Goal: Information Seeking & Learning: Learn about a topic

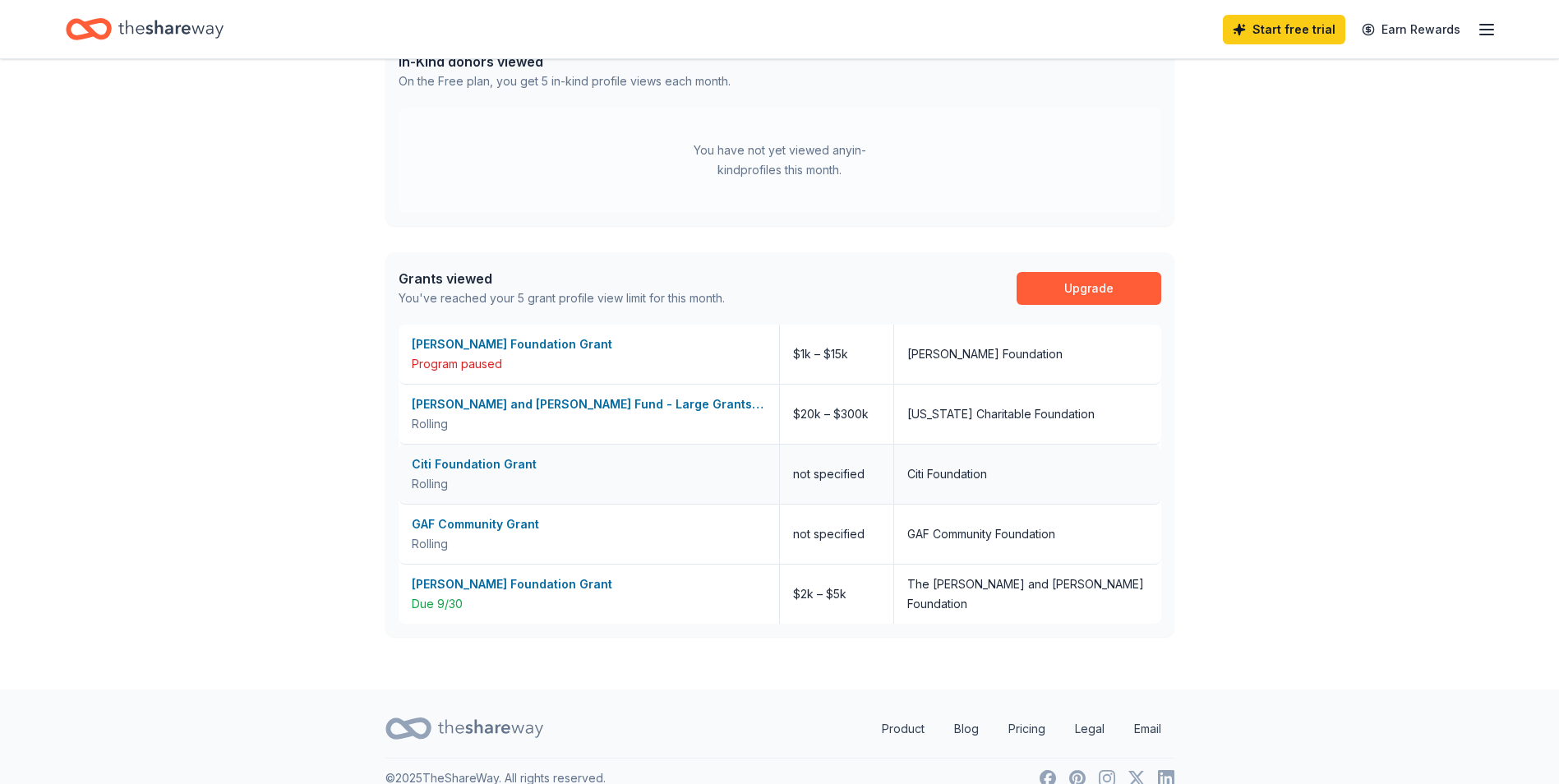
scroll to position [482, 0]
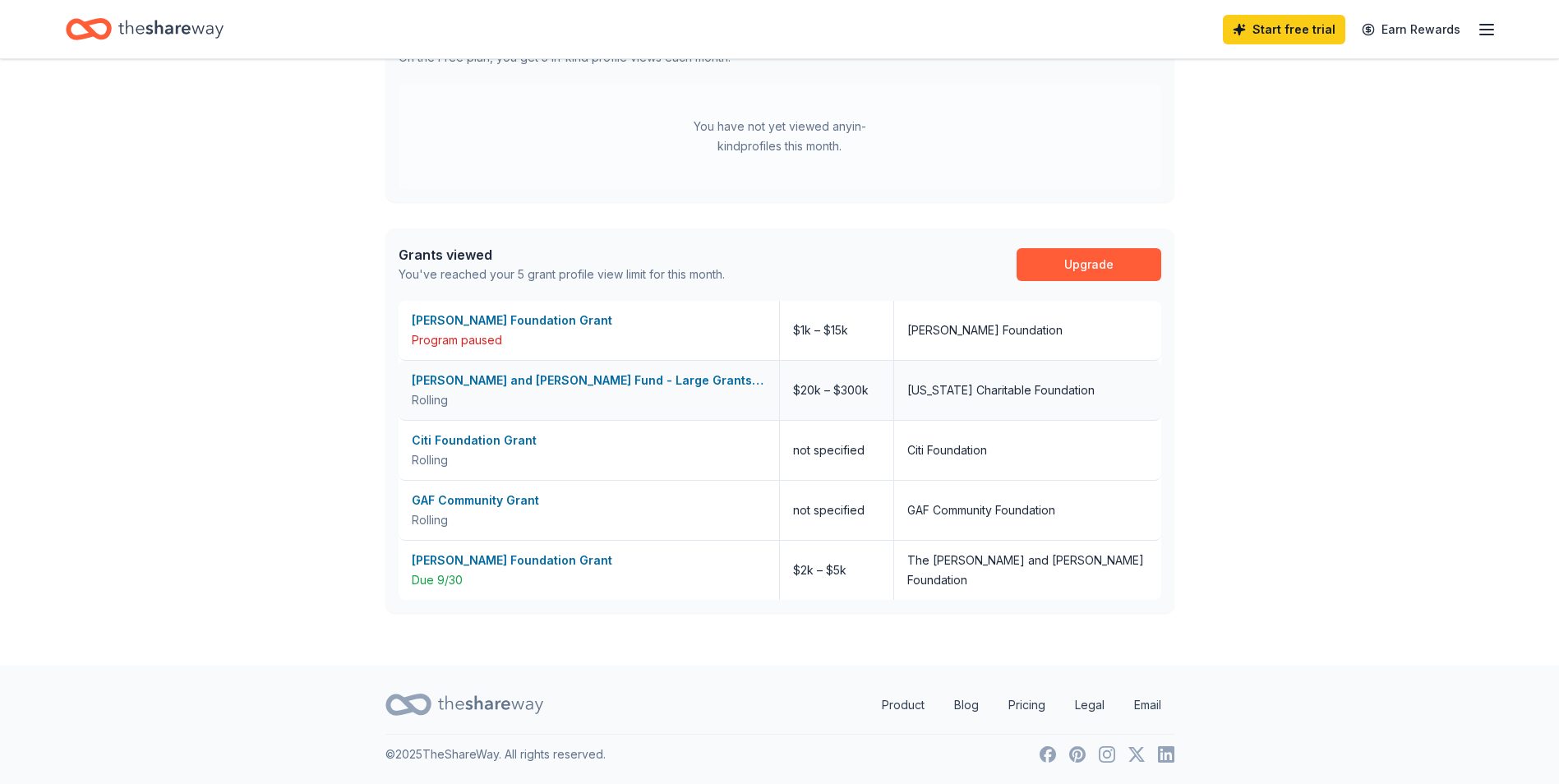
click at [641, 383] on div "[PERSON_NAME] and [PERSON_NAME] Fund - Large Grants Program" at bounding box center [588, 381] width 355 height 20
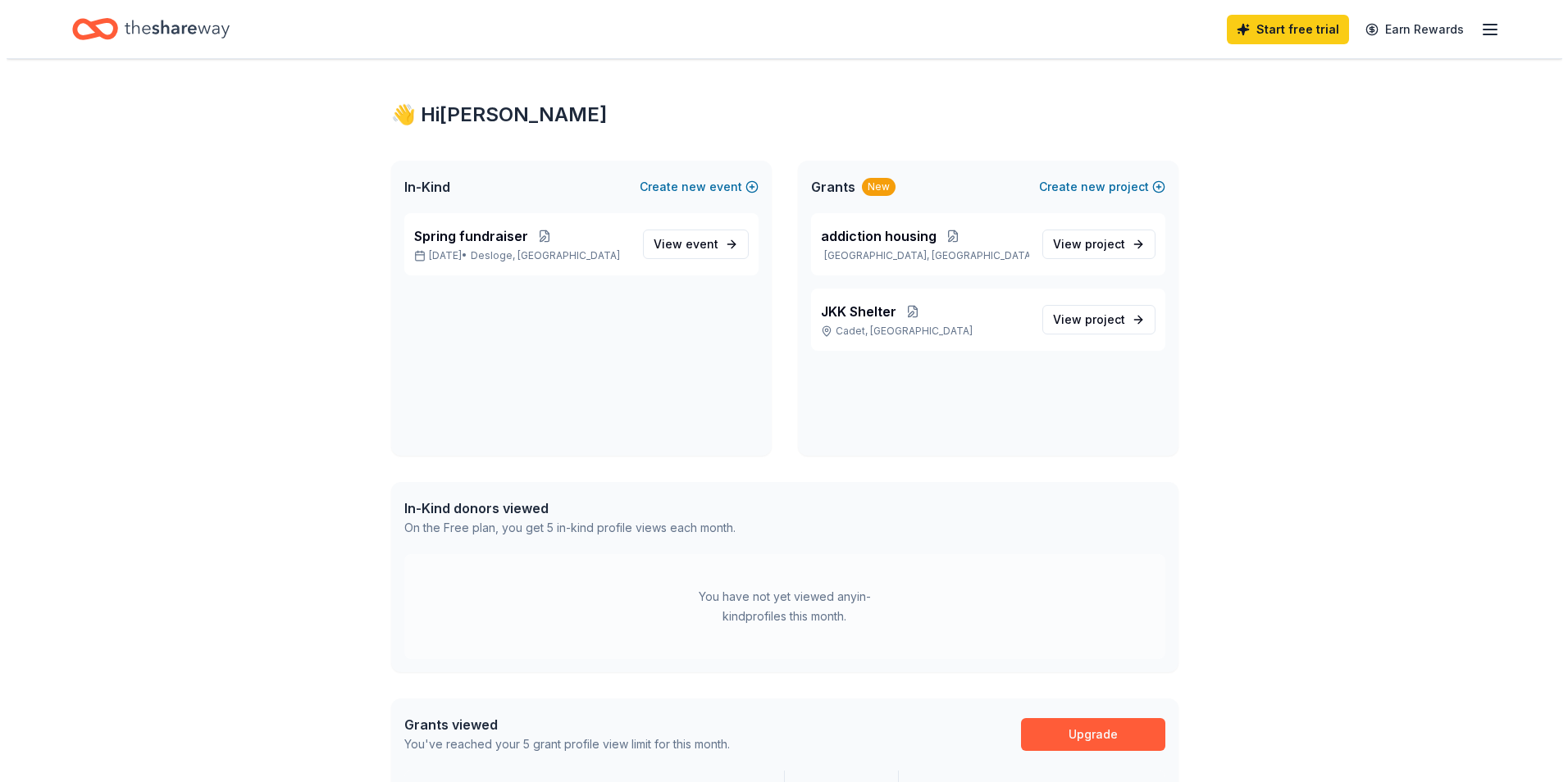
scroll to position [0, 0]
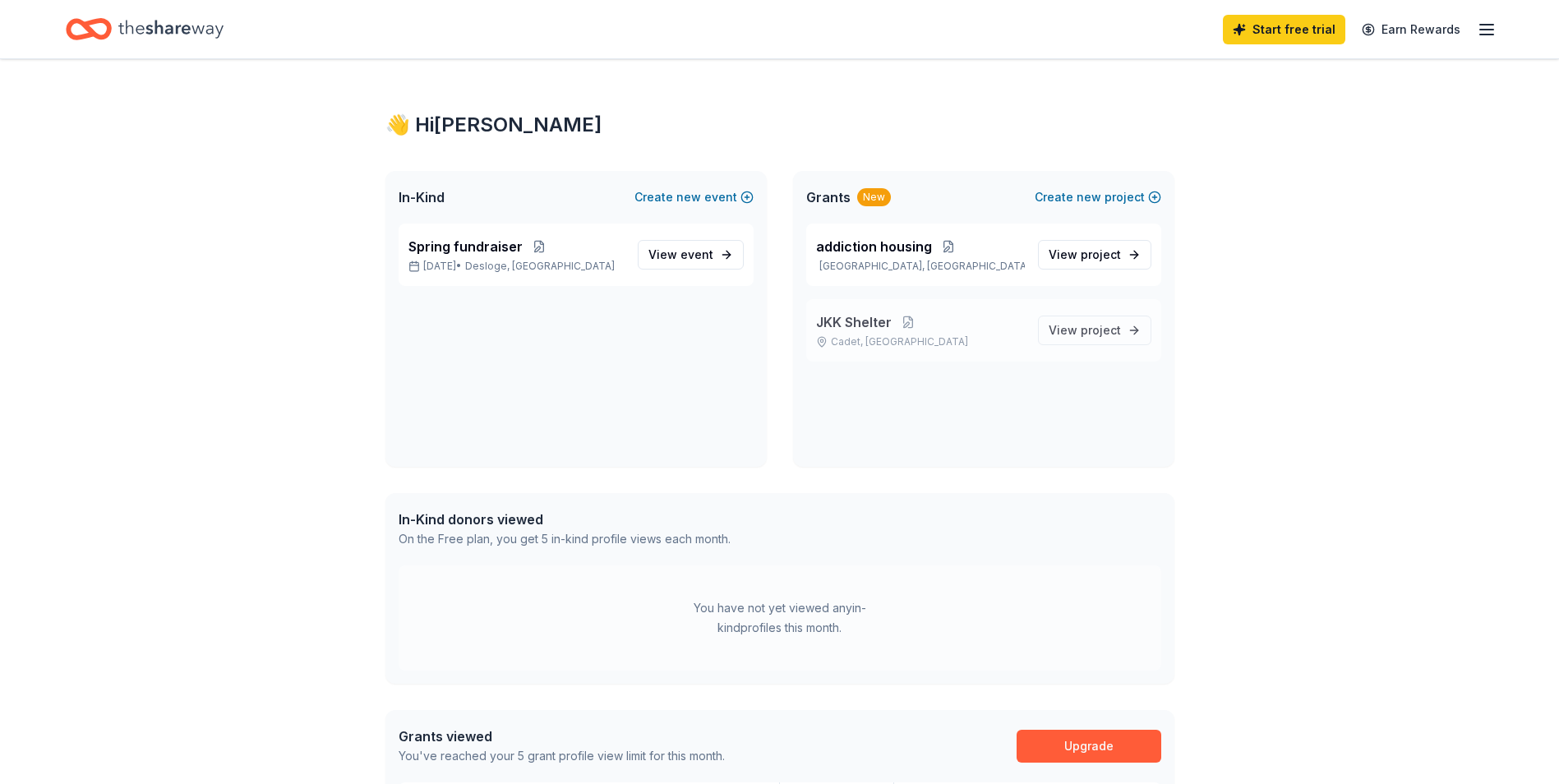
click at [860, 322] on span "JKK Shelter" at bounding box center [854, 322] width 76 height 20
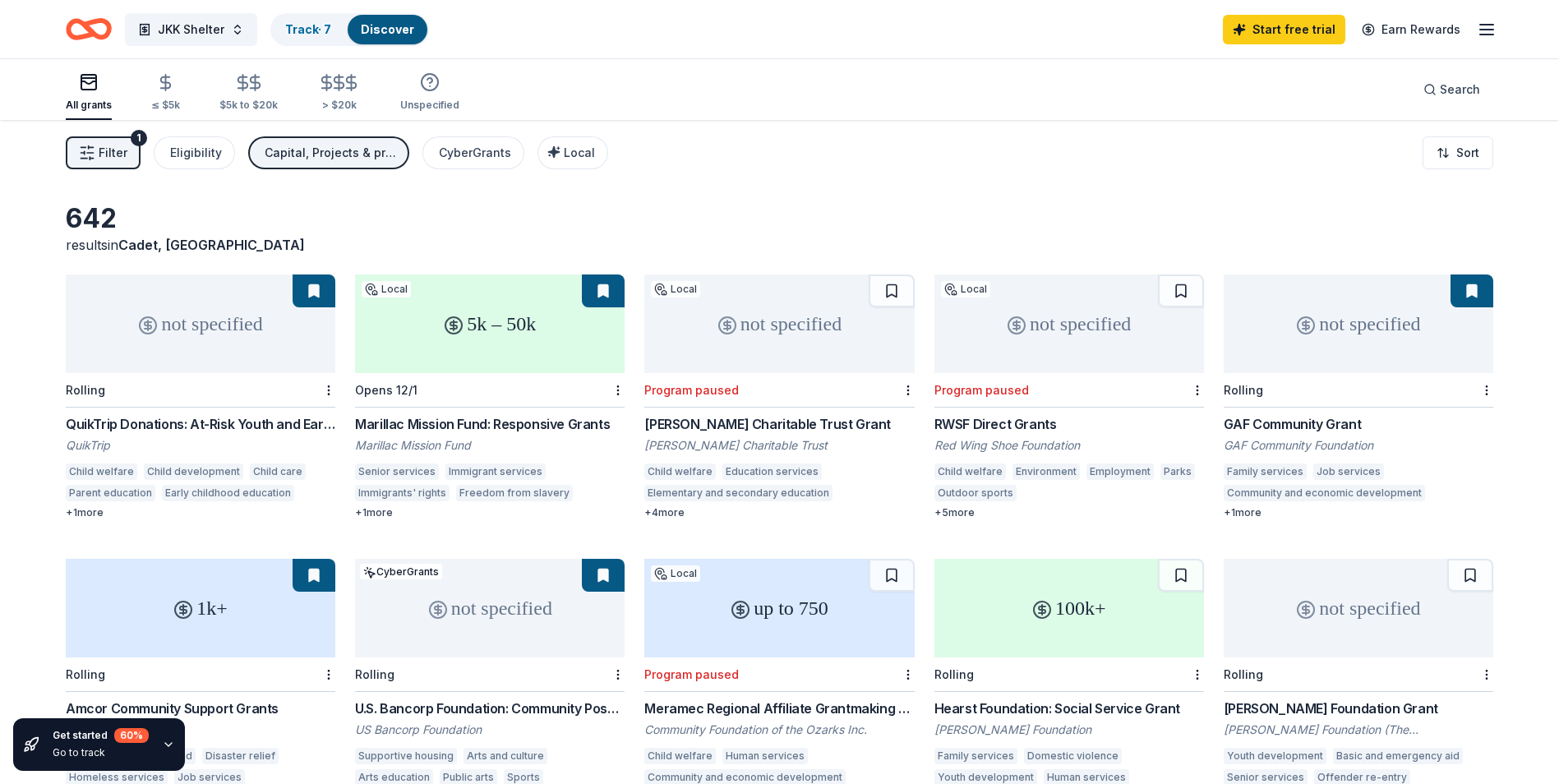
click at [108, 154] on span "Filter" at bounding box center [113, 153] width 29 height 20
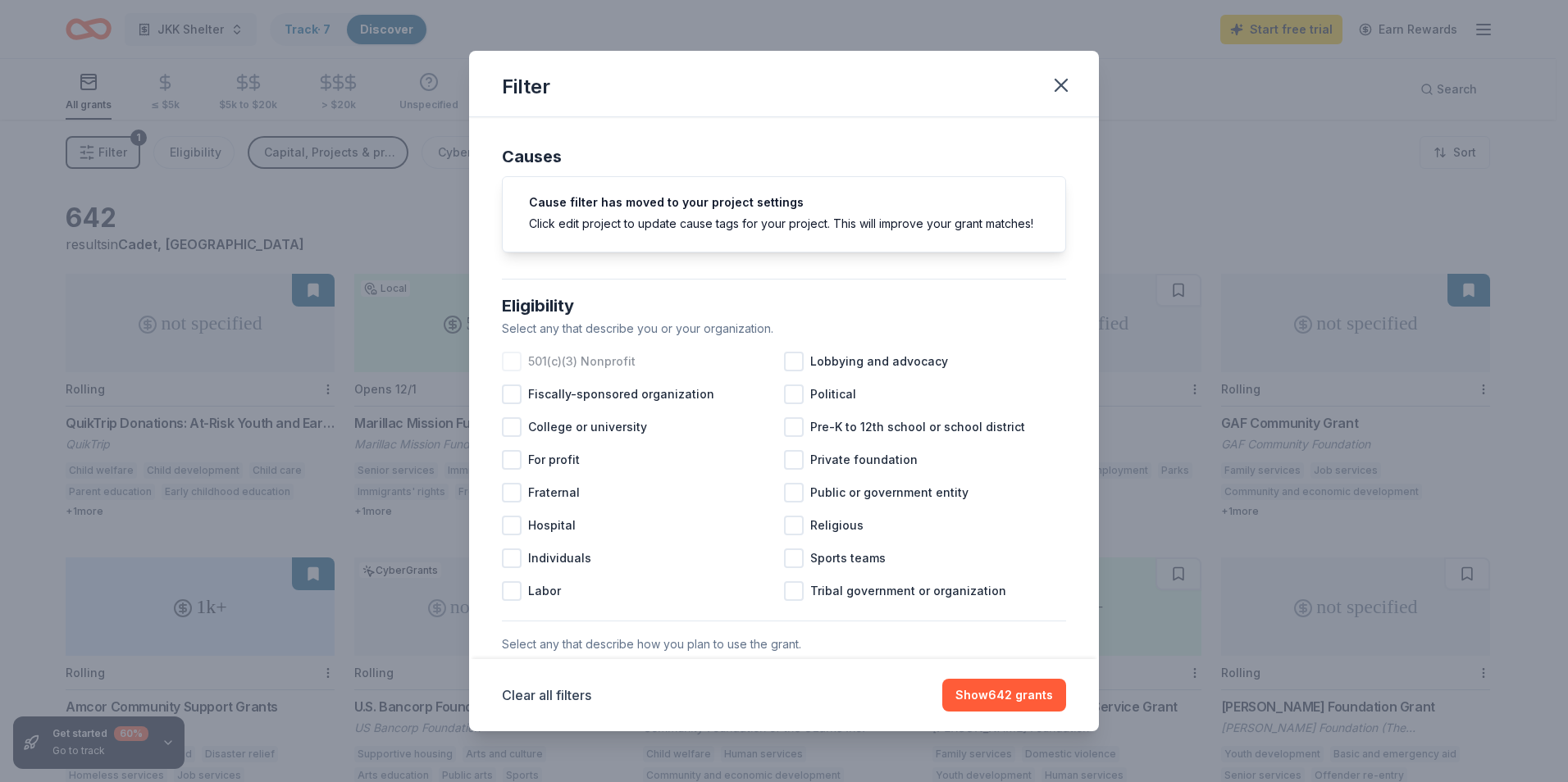
click at [514, 372] on div at bounding box center [512, 362] width 20 height 20
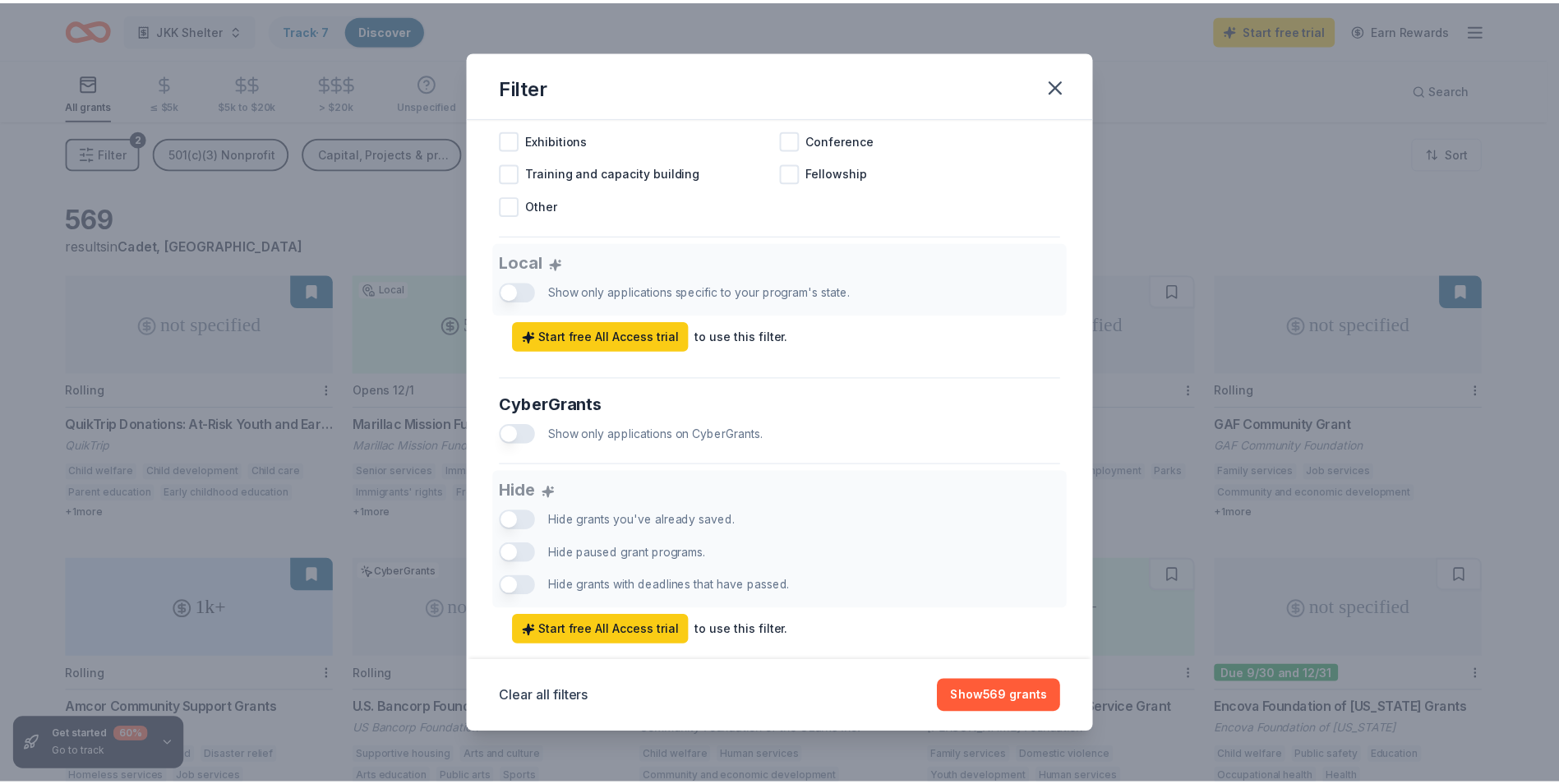
scroll to position [871, 0]
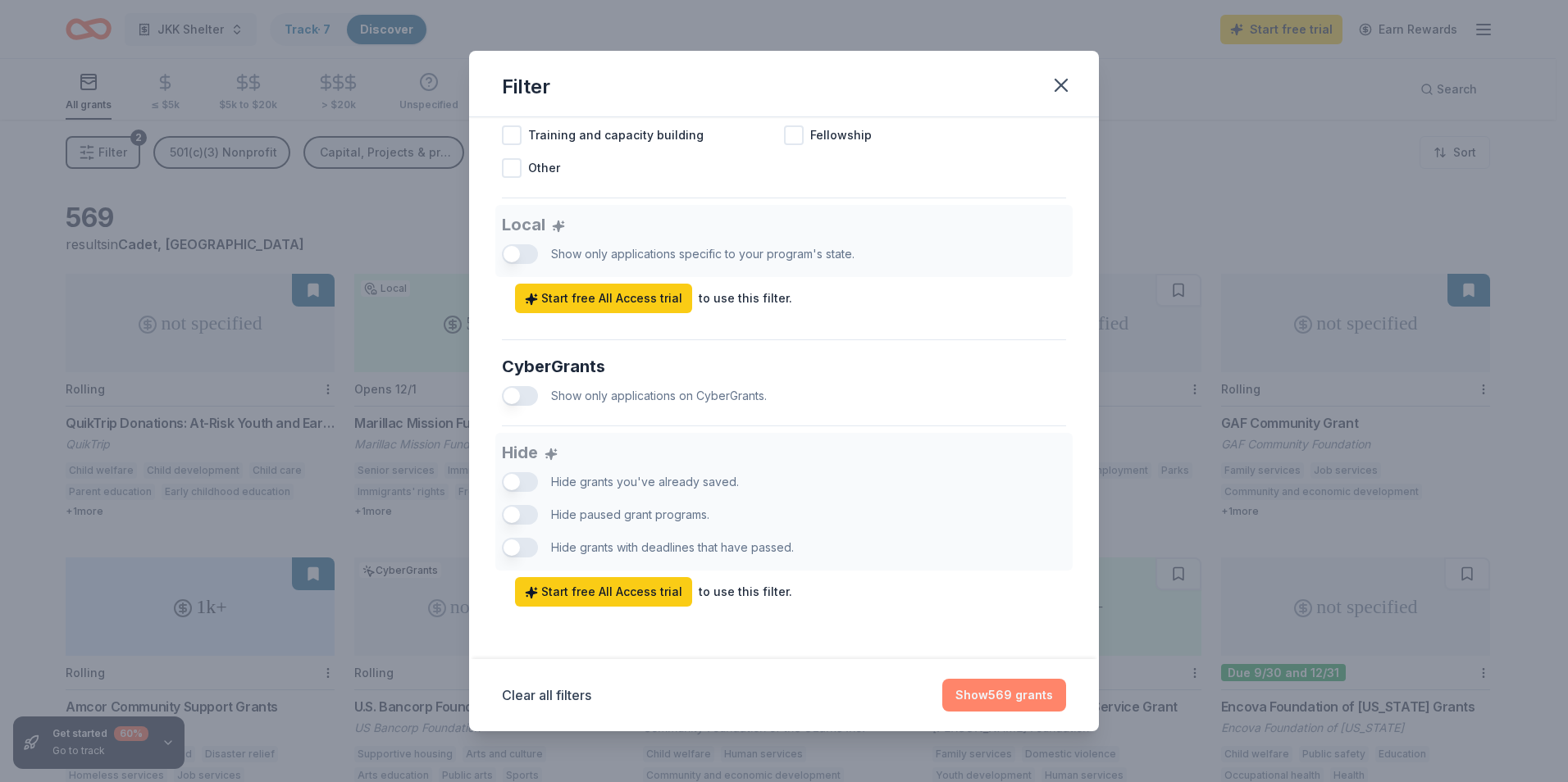
click at [1020, 696] on button "Show 569 grants" at bounding box center [1005, 695] width 124 height 32
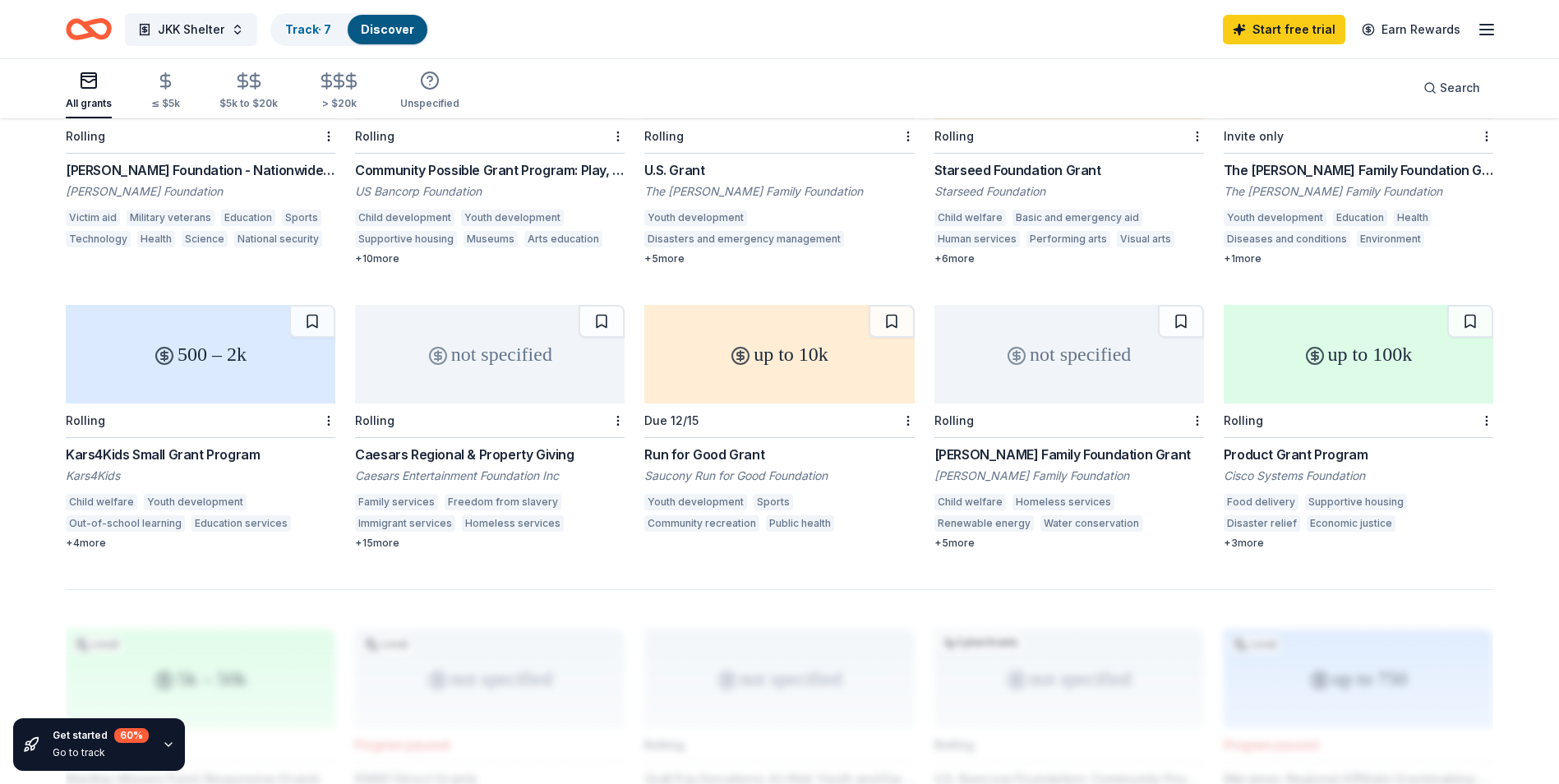
scroll to position [822, 0]
click at [494, 457] on div "Caesars Regional & Property Giving" at bounding box center [490, 456] width 270 height 20
click at [957, 550] on div "+ 5 more" at bounding box center [1069, 544] width 270 height 14
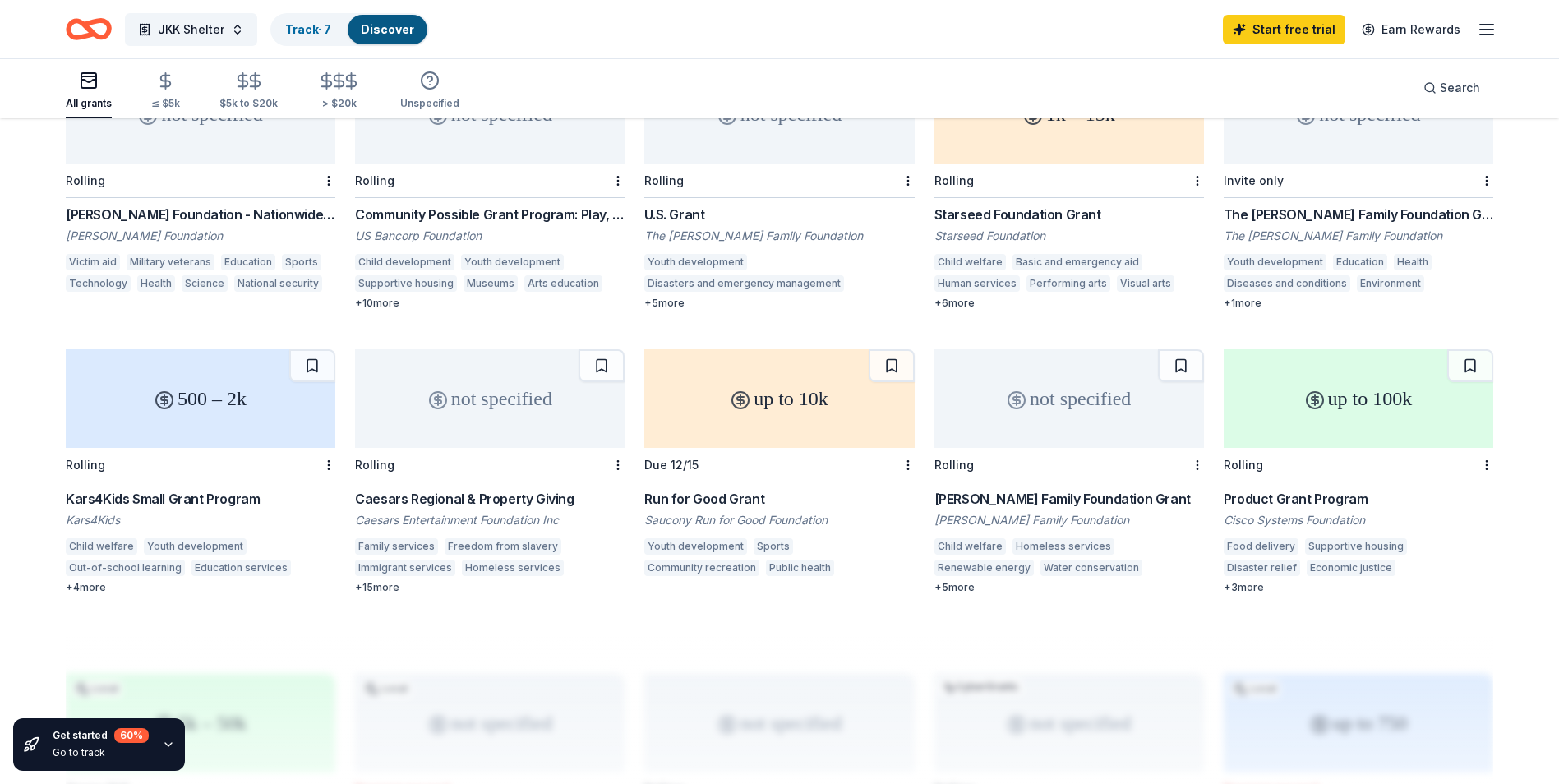
scroll to position [740, 0]
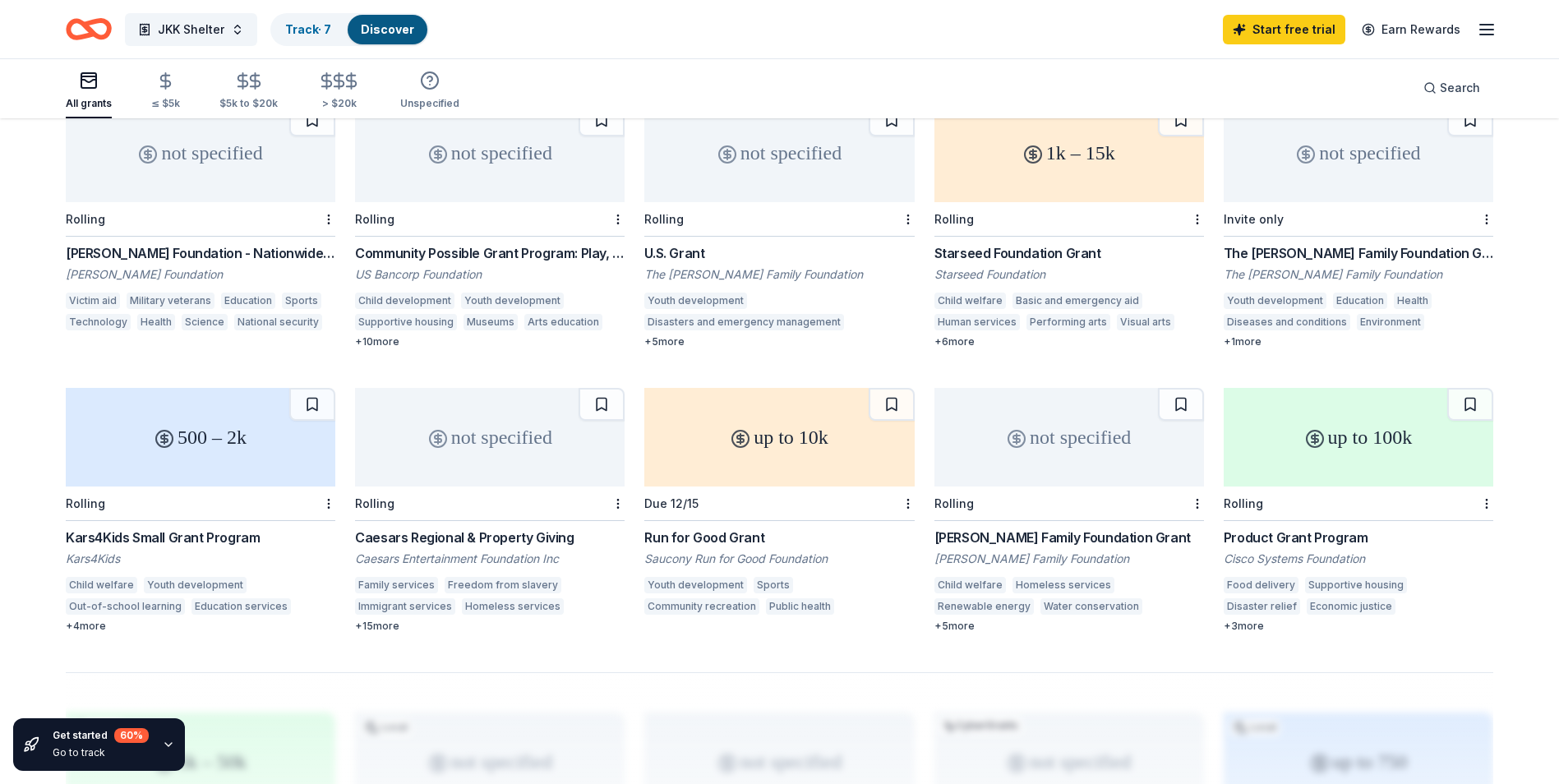
click at [959, 341] on div "+ 6 more" at bounding box center [1069, 342] width 270 height 14
click at [384, 343] on div "+ 10 more" at bounding box center [490, 342] width 270 height 14
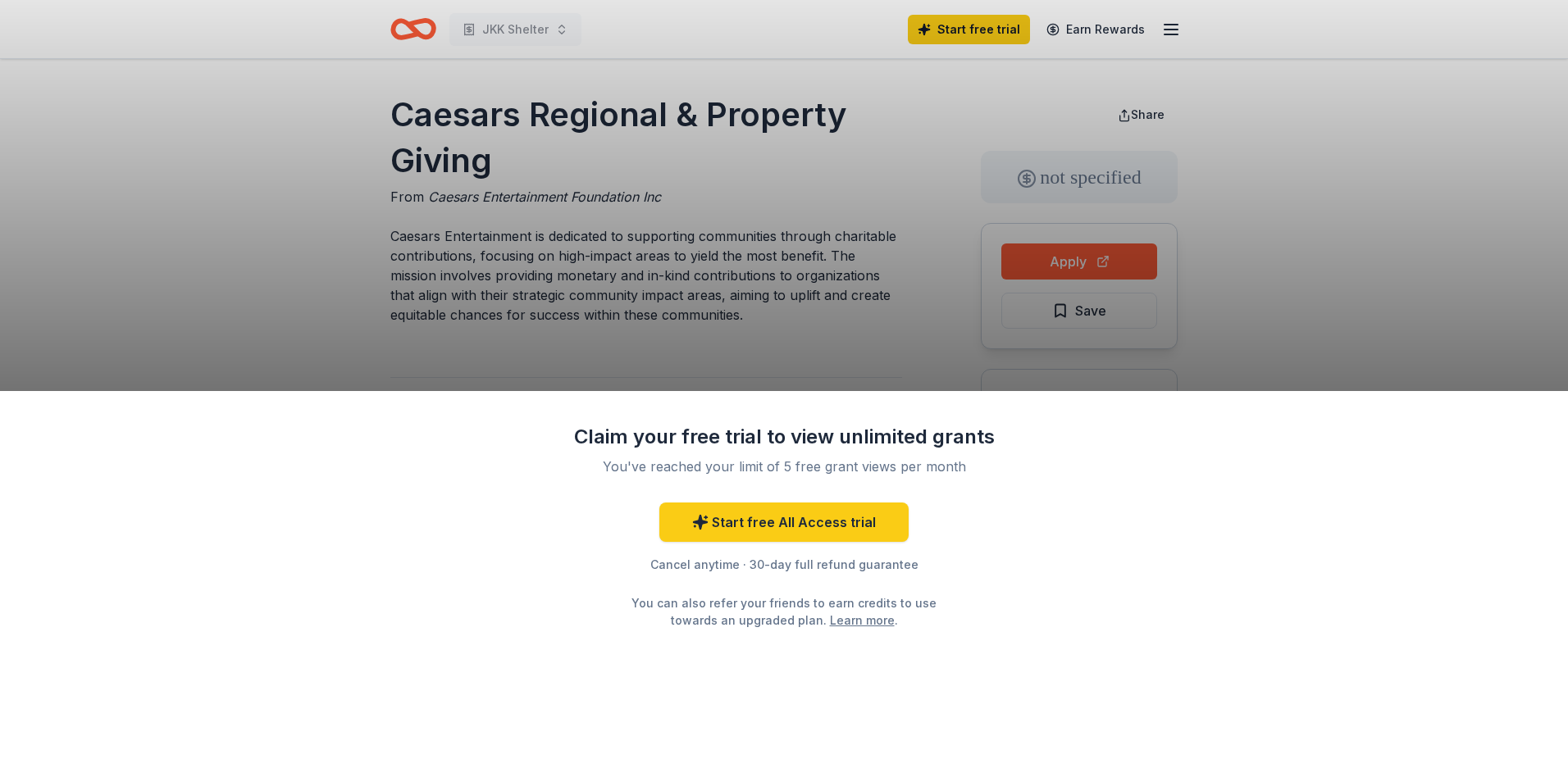
click at [1369, 288] on div "Claim your free trial to view unlimited grants You've reached your limit of 5 f…" at bounding box center [784, 391] width 1568 height 782
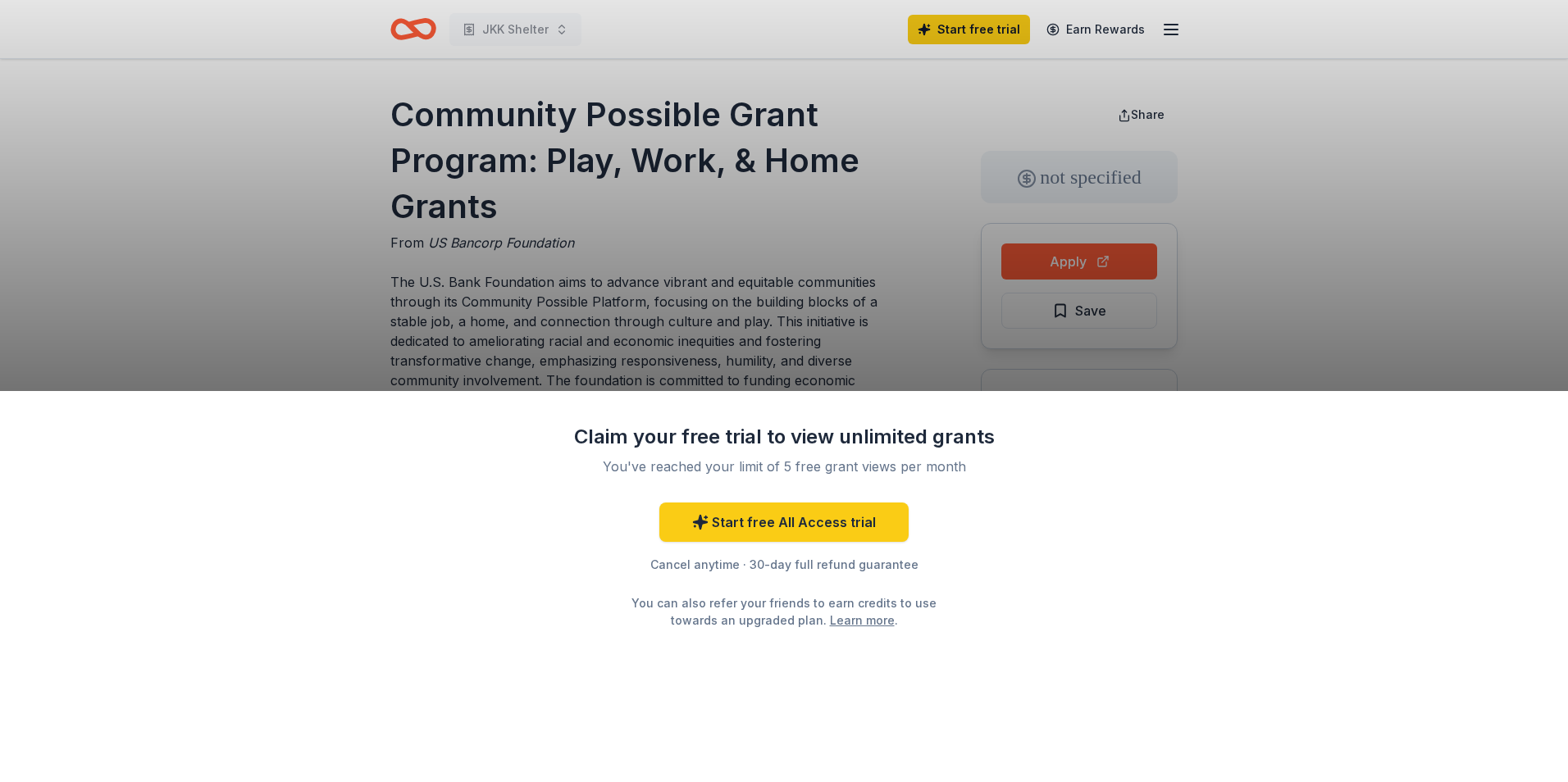
click at [922, 309] on div "Claim your free trial to view unlimited grants You've reached your limit of 5 f…" at bounding box center [784, 391] width 1568 height 782
click at [328, 333] on div "Claim your free trial to view unlimited grants You've reached your limit of 5 f…" at bounding box center [784, 391] width 1568 height 782
